Goal: Browse casually

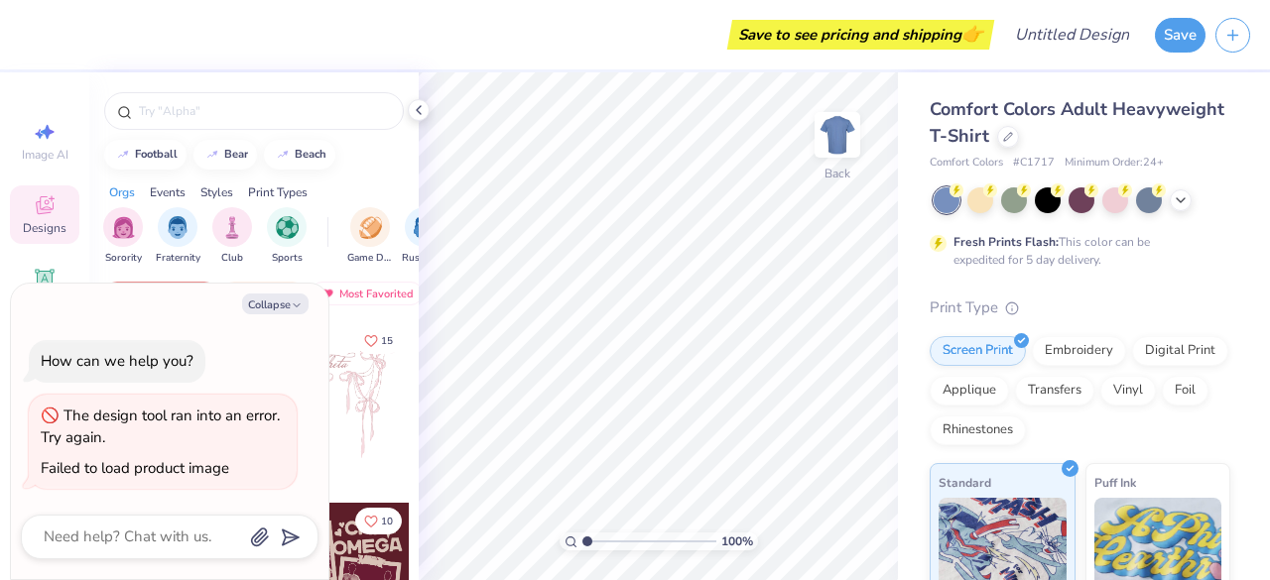
click at [341, 462] on div at bounding box center [336, 395] width 147 height 147
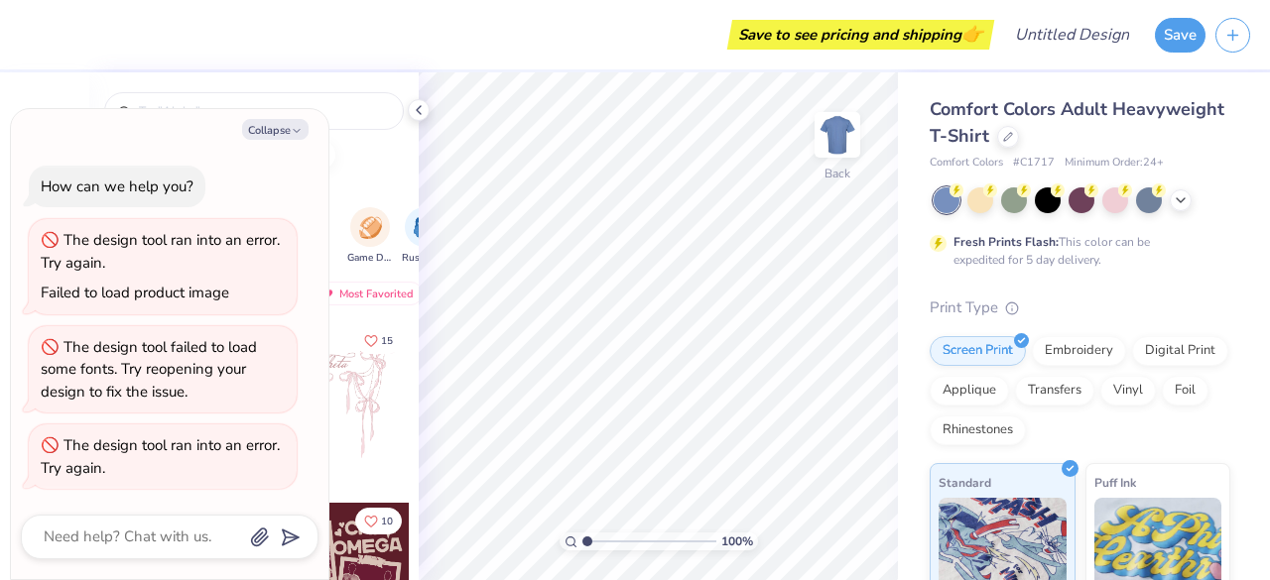
click at [367, 364] on div at bounding box center [336, 395] width 147 height 147
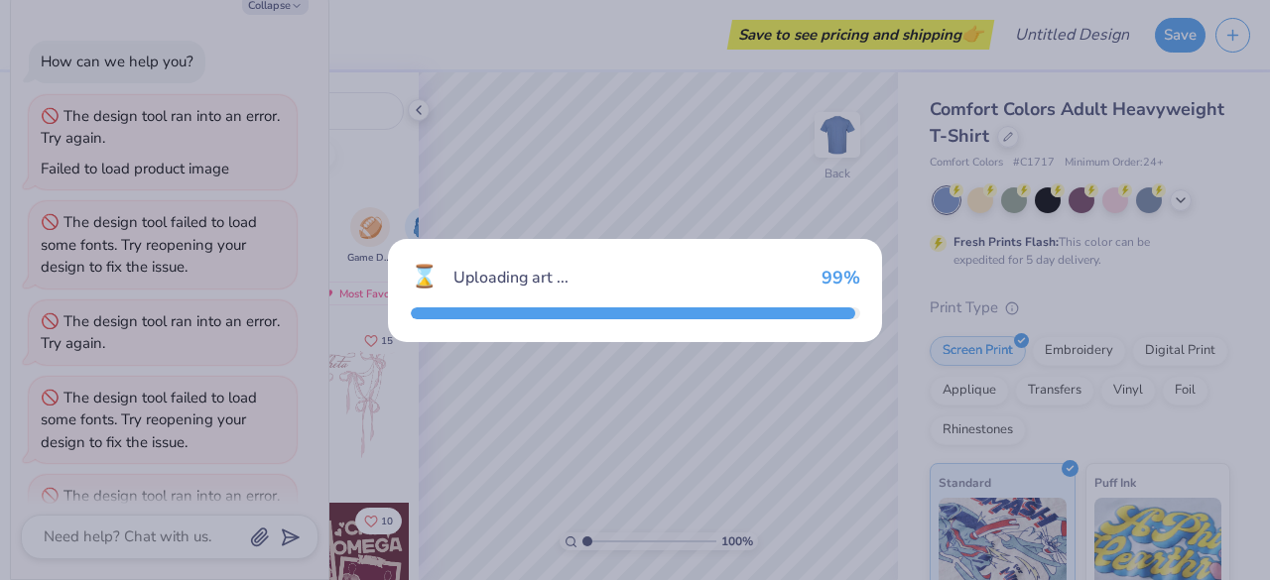
scroll to position [50, 0]
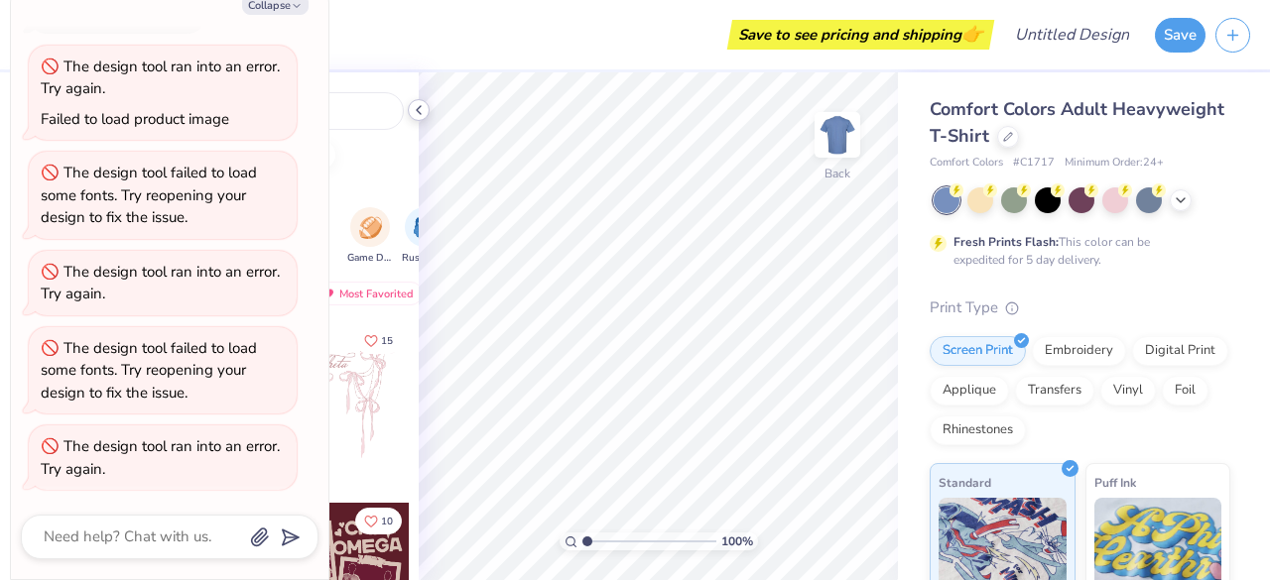
click at [418, 114] on icon at bounding box center [419, 110] width 16 height 16
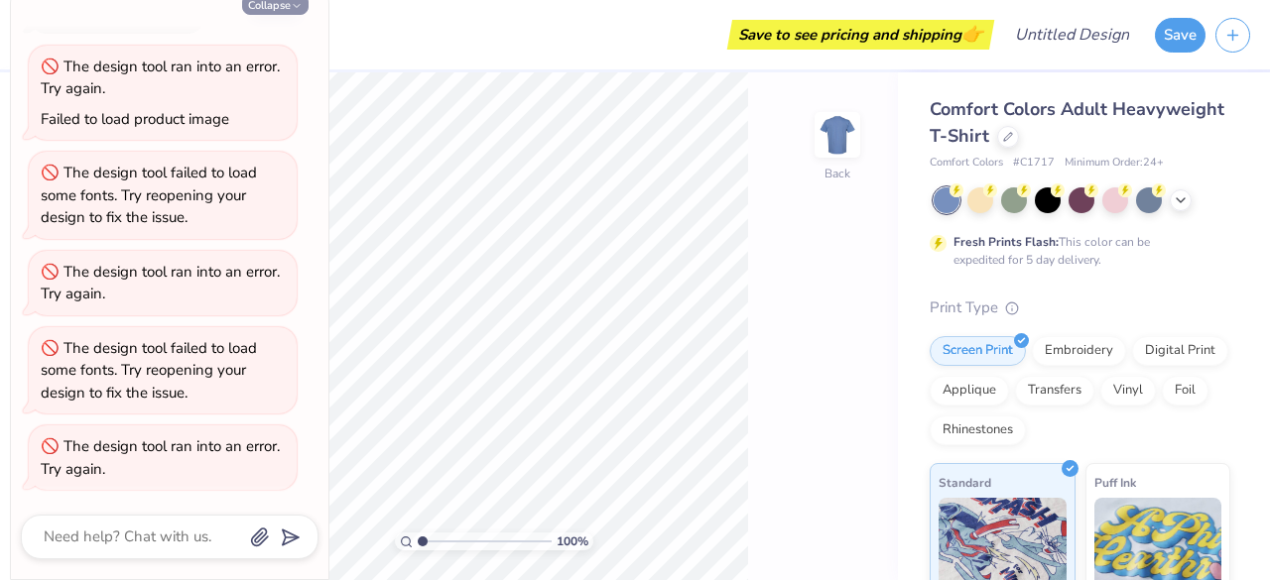
click at [272, 10] on button "Collapse" at bounding box center [275, 4] width 66 height 21
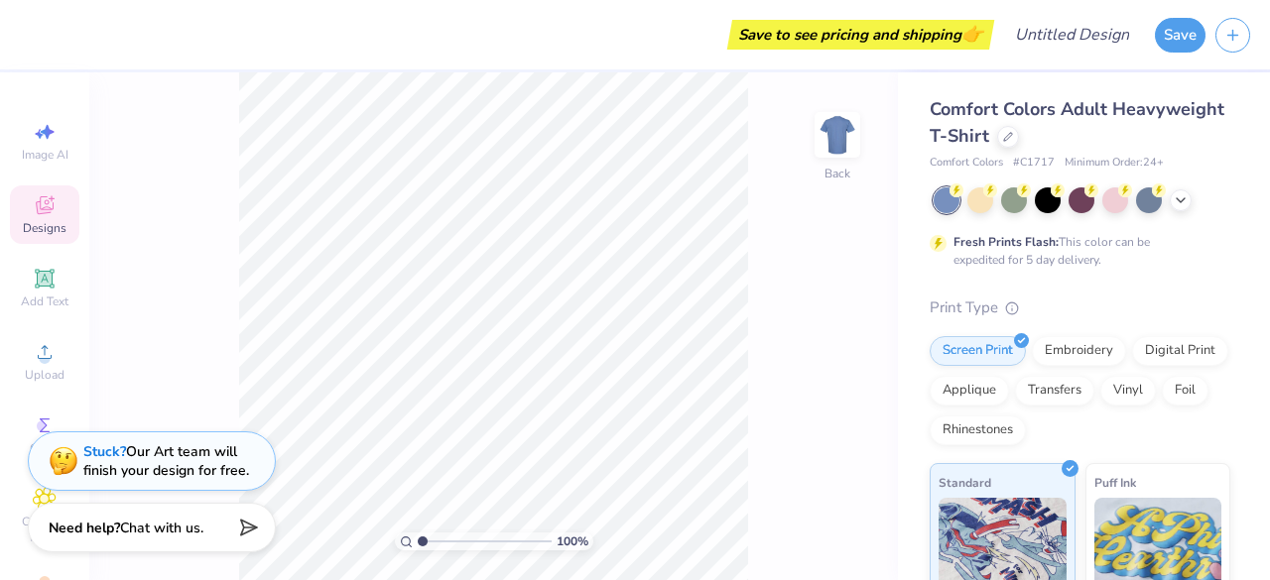
click at [48, 221] on span "Designs" at bounding box center [45, 228] width 44 height 16
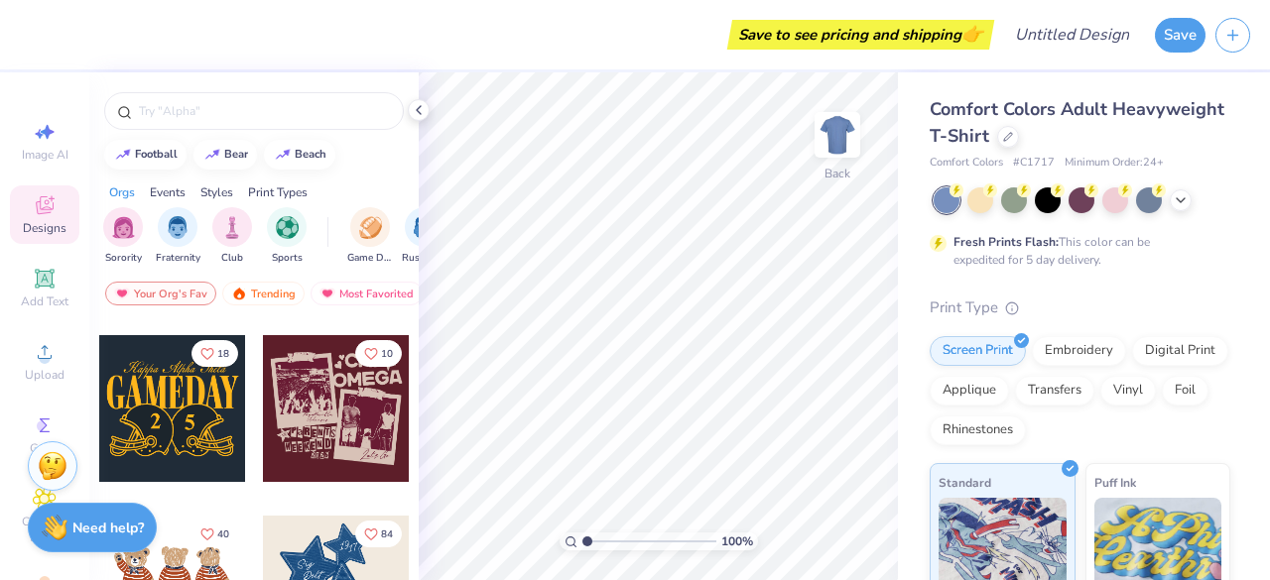
scroll to position [0, 0]
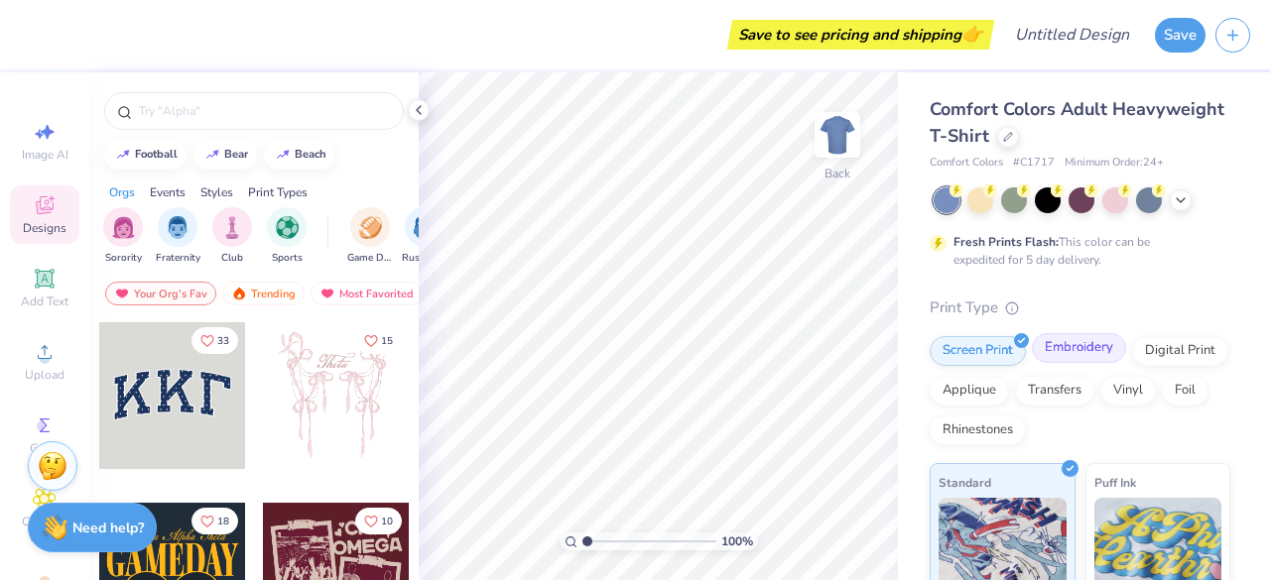
click at [1091, 344] on div "Embroidery" at bounding box center [1079, 348] width 94 height 30
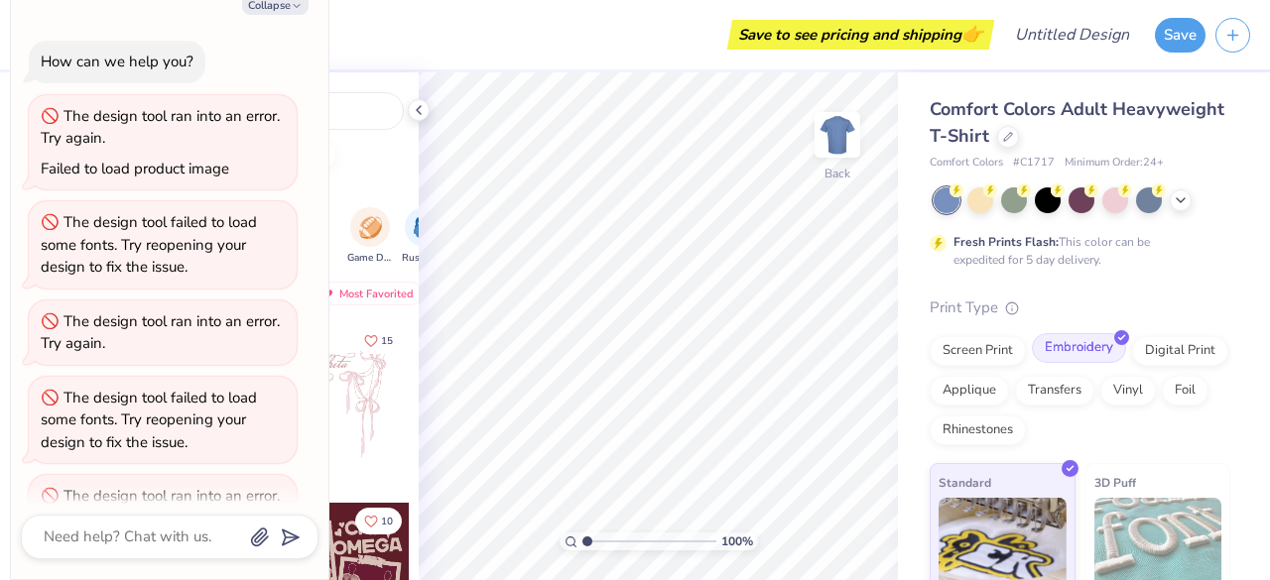
type textarea "x"
